Goal: Task Accomplishment & Management: Manage account settings

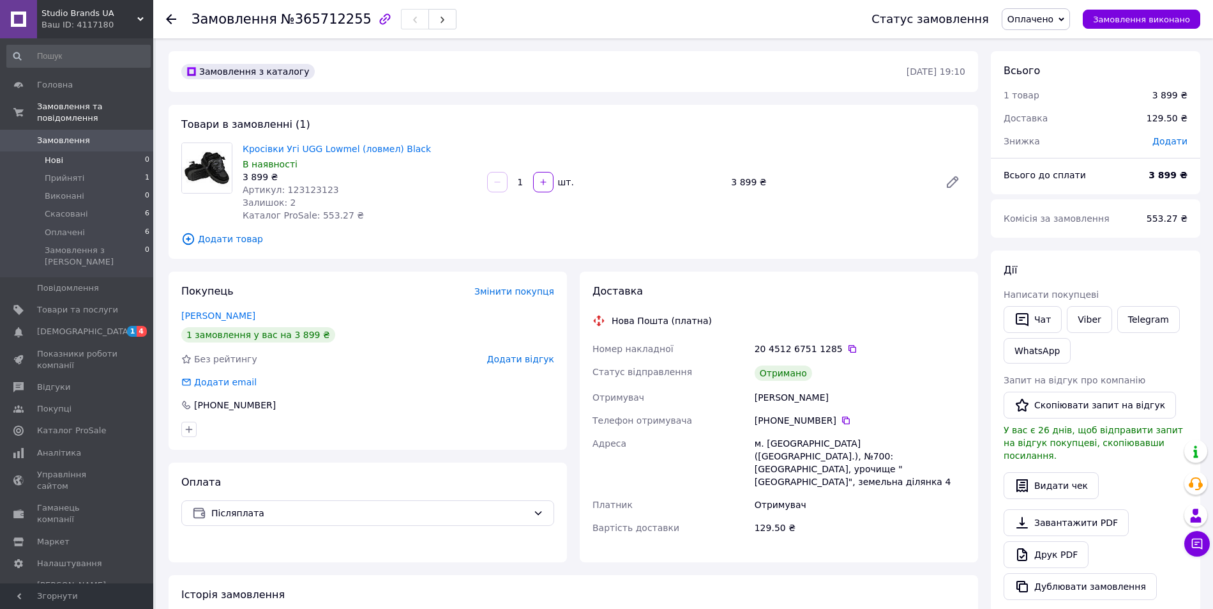
click at [85, 157] on li "Нові 0" at bounding box center [78, 160] width 157 height 18
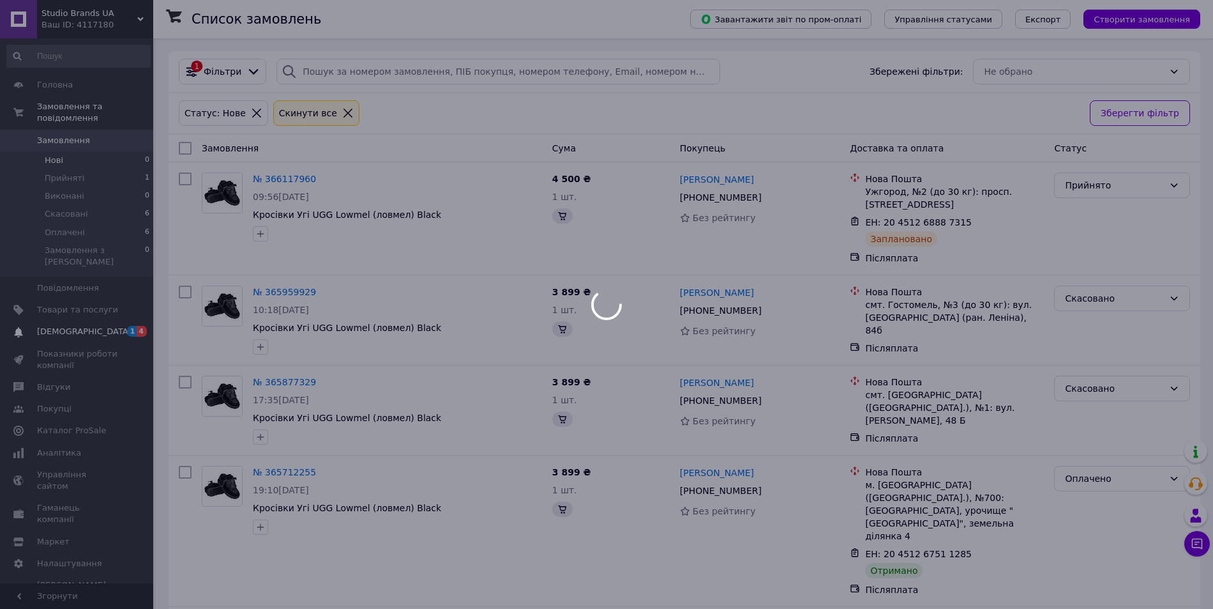
click at [76, 326] on span "[DEMOGRAPHIC_DATA]" at bounding box center [84, 331] width 95 height 11
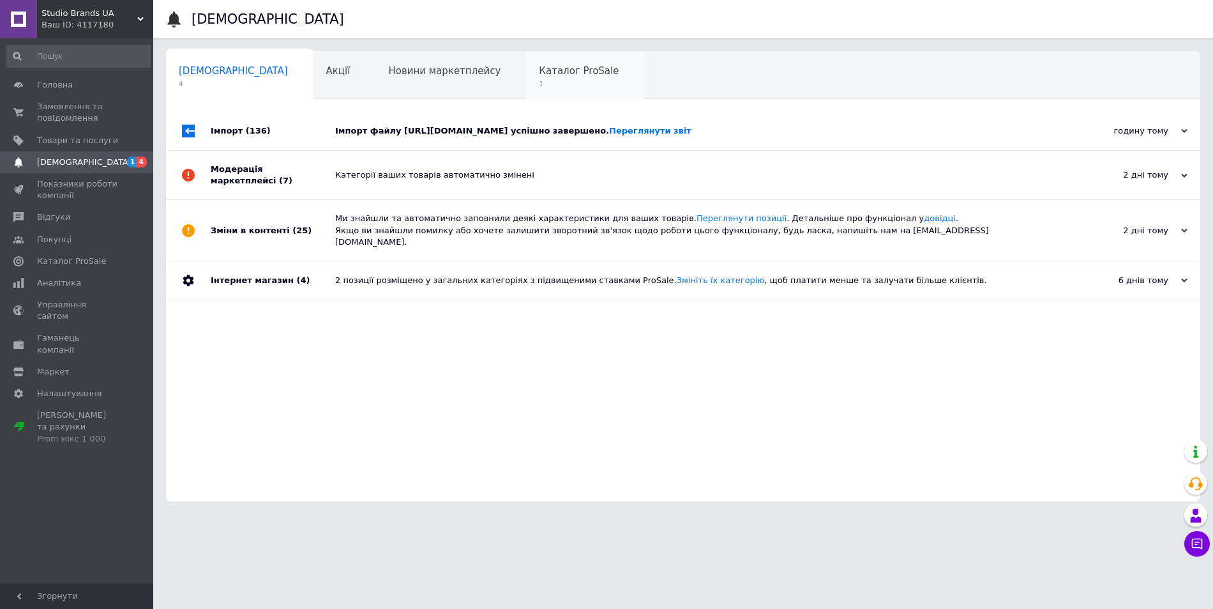
click at [539, 73] on span "Каталог ProSale" at bounding box center [579, 70] width 80 height 11
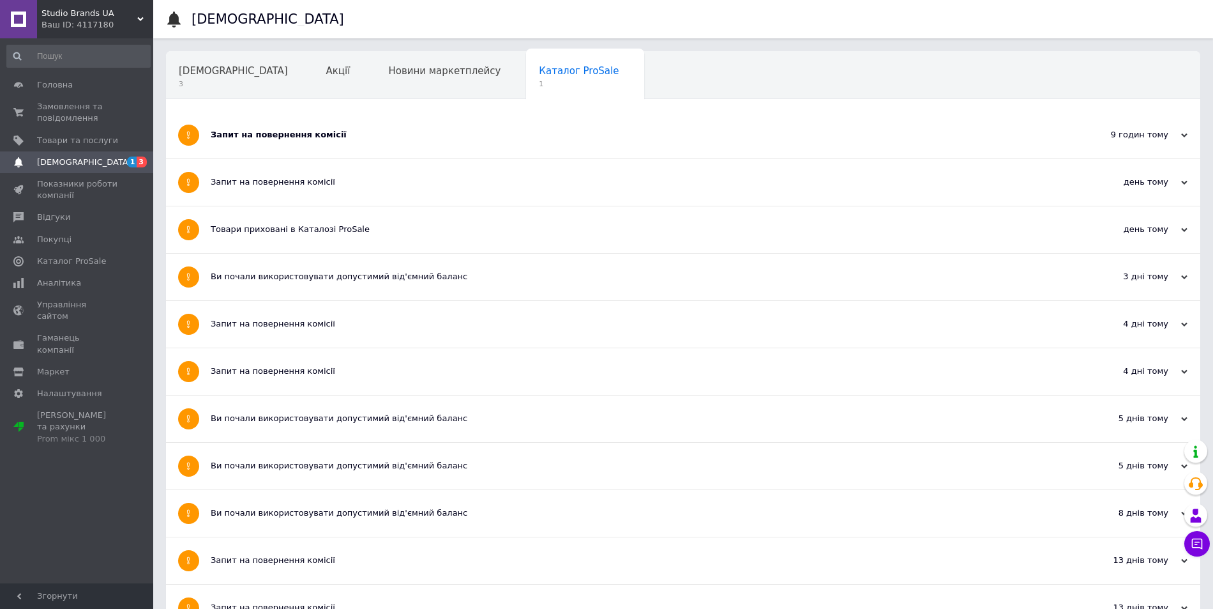
click at [382, 129] on div "Запит на повернення комісії" at bounding box center [635, 134] width 849 height 11
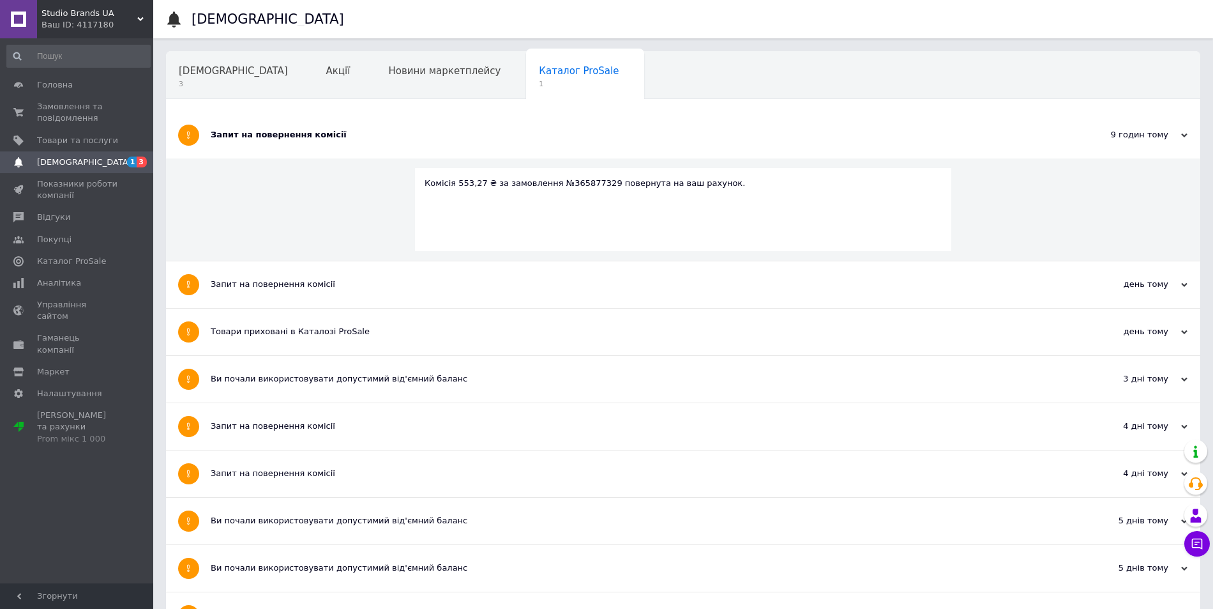
click at [382, 129] on div "Запит на повернення комісії" at bounding box center [635, 134] width 849 height 11
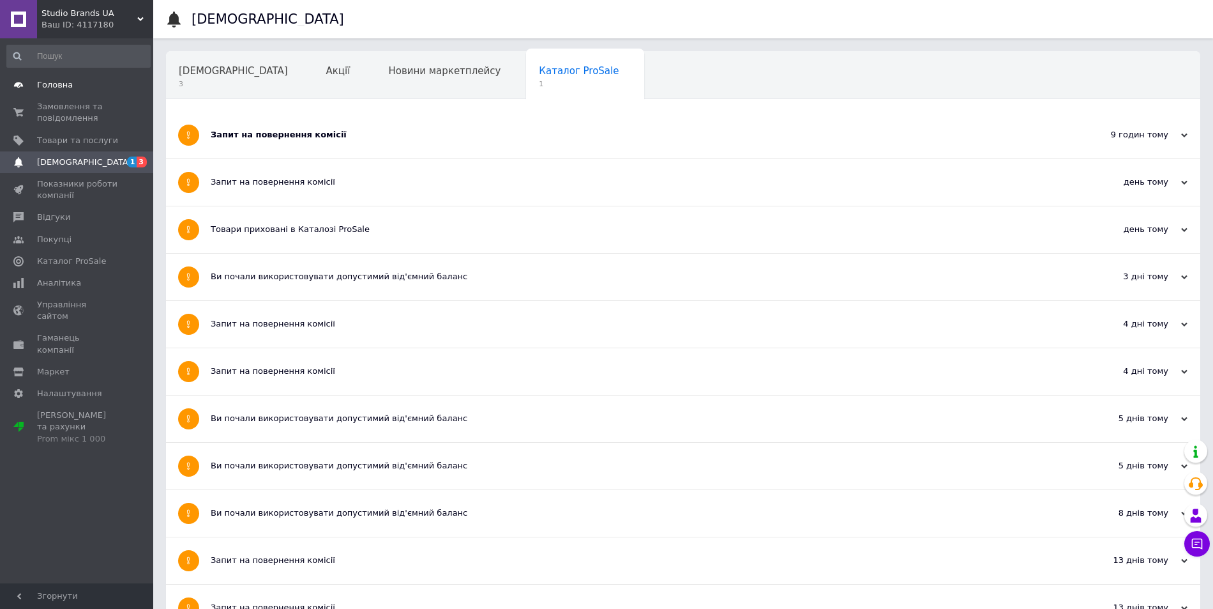
click at [73, 84] on span "Головна" at bounding box center [77, 84] width 81 height 11
